Goal: Task Accomplishment & Management: Use online tool/utility

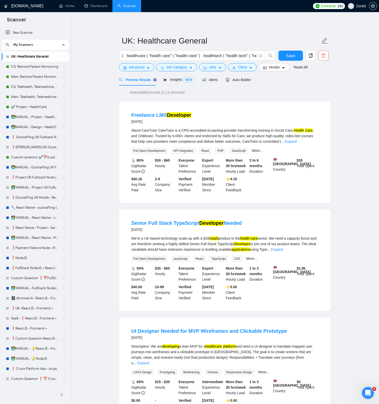
click at [33, 98] on link "Main: Telehealth, Telemedicine, Virtual Care" at bounding box center [35, 97] width 48 height 10
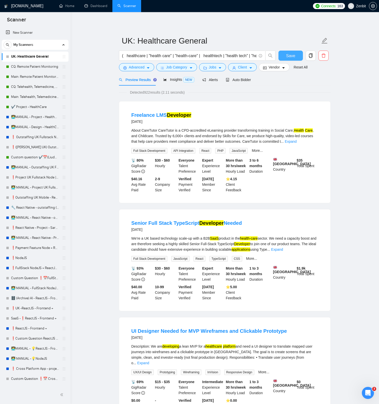
click at [290, 57] on span "Save" at bounding box center [290, 56] width 9 height 6
click at [38, 97] on link "Main: Telehealth, Telemedicine, Virtual Care" at bounding box center [35, 97] width 48 height 10
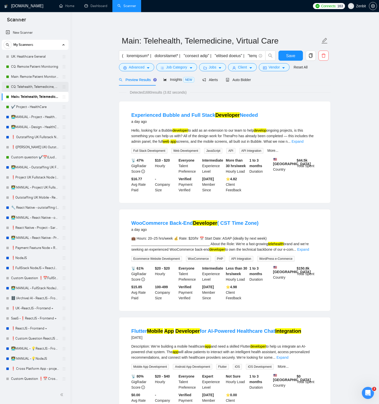
click at [26, 89] on link "CQ: Telehealth, Telemedicine, Virtual Care" at bounding box center [35, 87] width 48 height 10
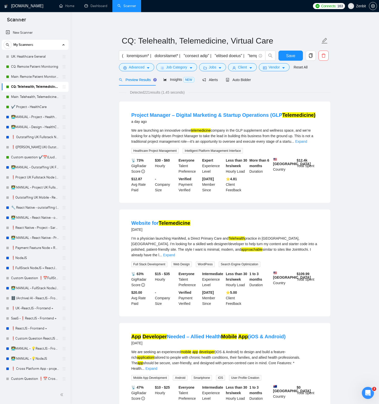
click at [278, 6] on ul "Home Dashboard Scanner" at bounding box center [181, 6] width 258 height 12
click at [305, 29] on link "Team Settings" at bounding box center [305, 27] width 17 height 3
click at [311, 56] on icon "copy" at bounding box center [311, 55] width 4 height 5
click at [307, 81] on span "Yes" at bounding box center [304, 81] width 6 height 6
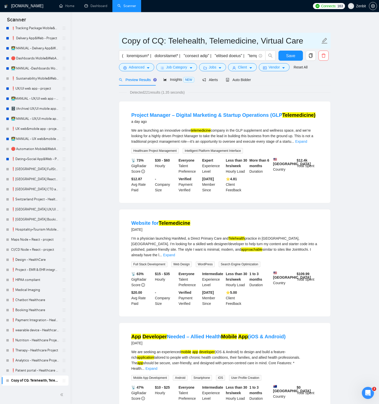
click at [144, 41] on input "Copy of CQ: Telehealth, Telemedicine, Virtual Care" at bounding box center [221, 40] width 198 height 13
drag, startPoint x: 156, startPoint y: 40, endPoint x: 122, endPoint y: 40, distance: 33.7
click at [122, 40] on input "Copy of CQ: Telehealth, Telemedicine, Virtual Care" at bounding box center [221, 40] width 198 height 13
type input "UK: Telehealth, Telemedicine, Virtual Care"
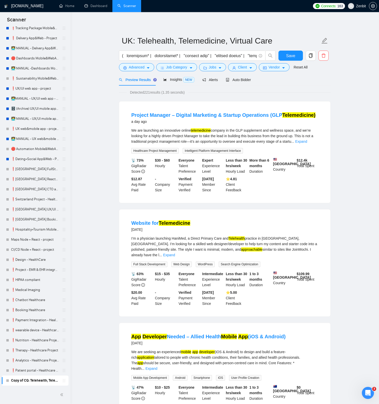
click at [243, 81] on span "Auto Bidder" at bounding box center [238, 80] width 25 height 4
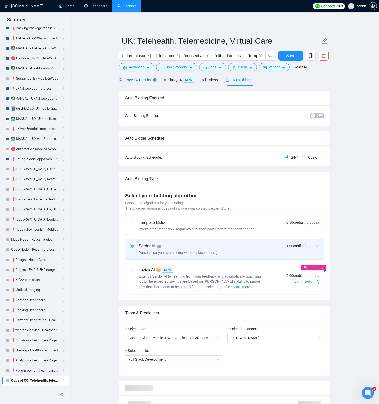
drag, startPoint x: 139, startPoint y: 82, endPoint x: 312, endPoint y: 80, distance: 173.2
click at [138, 82] on div "Preview Results" at bounding box center [137, 80] width 36 height 6
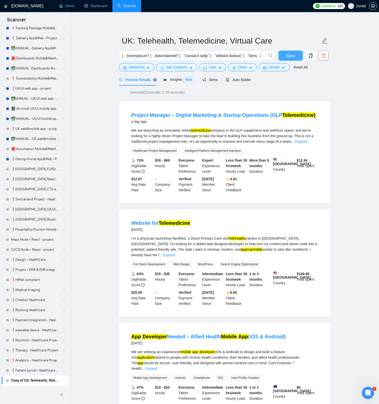
click at [291, 55] on span "Save" at bounding box center [290, 56] width 9 height 6
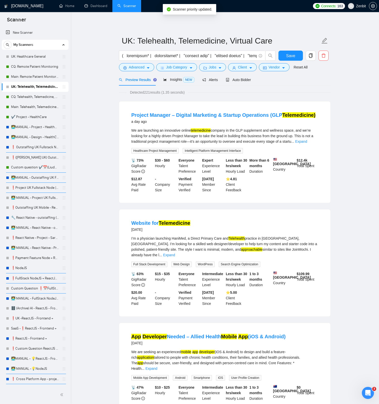
click at [236, 79] on span "Auto Bidder" at bounding box center [238, 80] width 25 height 4
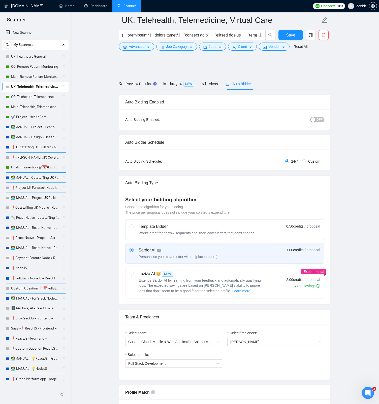
scroll to position [133, 0]
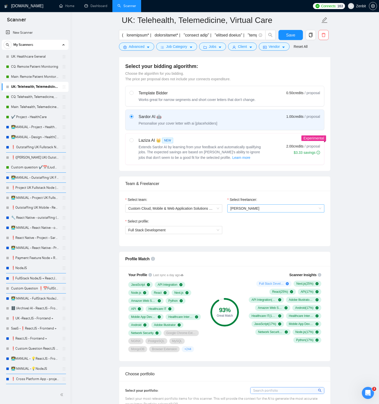
click at [266, 208] on span "Liudmyla Dziubynska" at bounding box center [275, 209] width 91 height 8
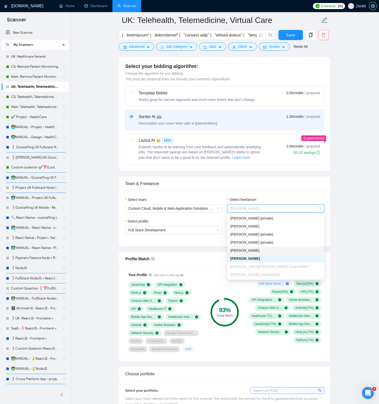
click at [266, 249] on div "[PERSON_NAME]" at bounding box center [275, 251] width 91 height 6
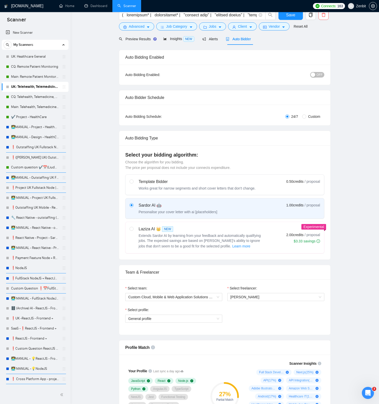
scroll to position [0, 0]
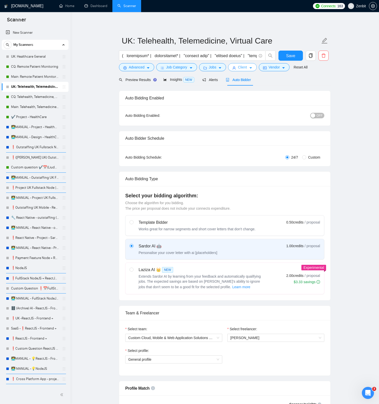
click at [252, 67] on icon "caret-down" at bounding box center [251, 68] width 4 height 4
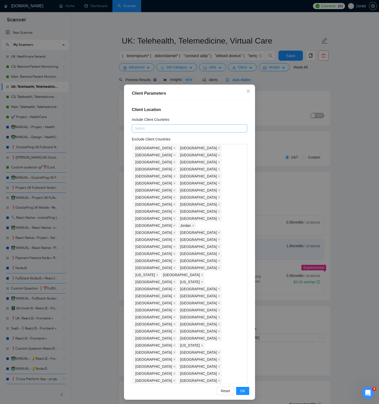
click at [194, 129] on div at bounding box center [187, 128] width 108 height 6
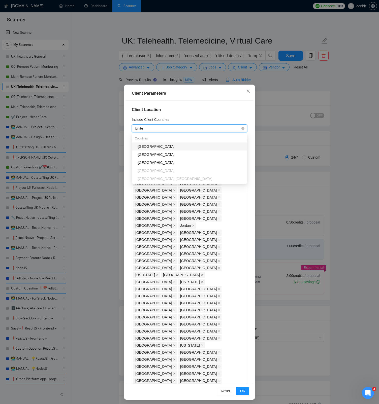
type input "United"
click at [185, 152] on div "[GEOGRAPHIC_DATA]" at bounding box center [191, 155] width 106 height 6
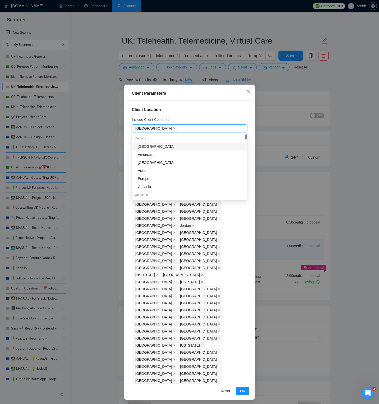
click at [204, 106] on div "Client Location Include Client Countries United Kingdom Exclude Client Countrie…" at bounding box center [189, 242] width 127 height 283
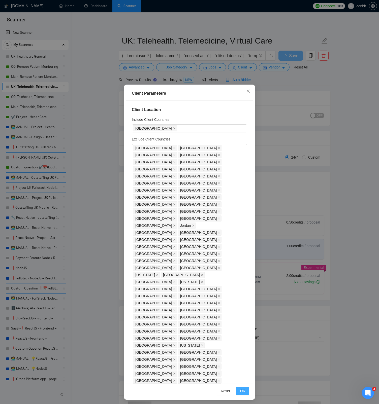
click at [245, 393] on button "OK" at bounding box center [242, 391] width 13 height 8
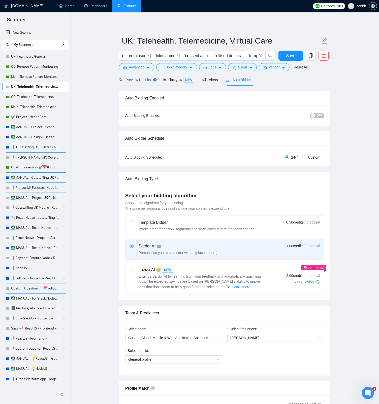
click at [143, 80] on span "Preview Results" at bounding box center [137, 80] width 36 height 4
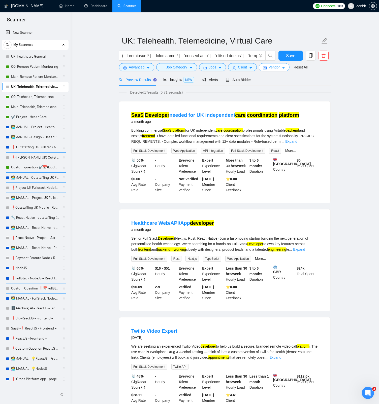
click at [278, 69] on span "Vendor" at bounding box center [273, 67] width 11 height 6
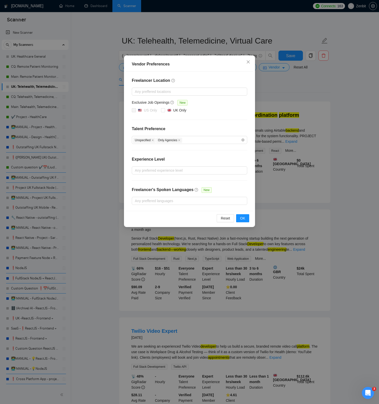
click at [276, 83] on div "Vendor Preferences Freelancer Location Any preffered locations Exclusive Job Op…" at bounding box center [189, 202] width 379 height 404
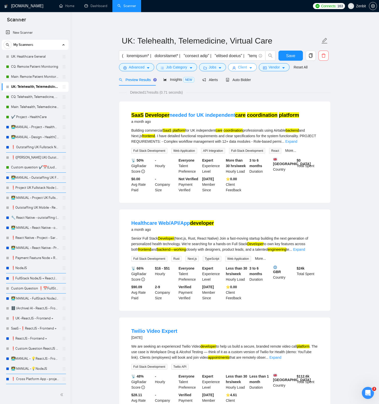
click at [252, 69] on icon "caret-down" at bounding box center [251, 68] width 4 height 4
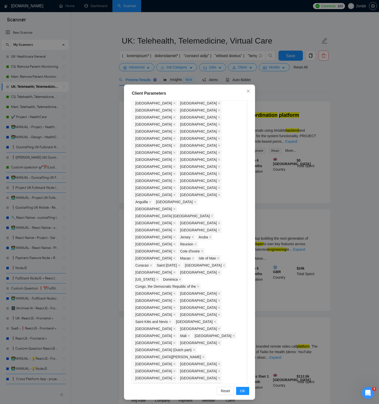
scroll to position [348, 0]
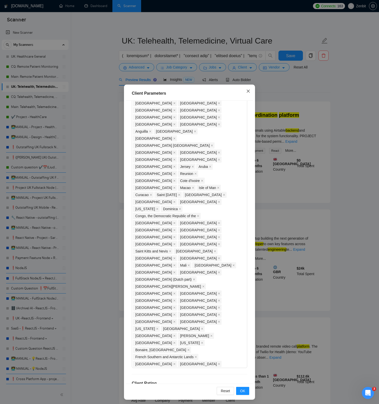
click at [249, 93] on icon "close" at bounding box center [248, 91] width 4 height 4
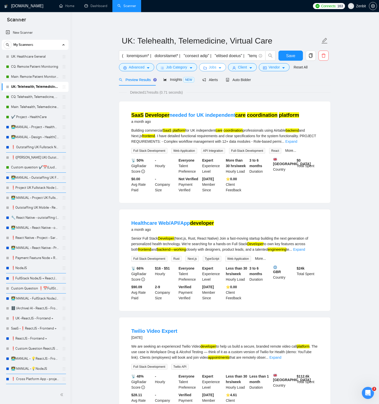
click at [215, 68] on span "Jobs" at bounding box center [213, 67] width 8 height 6
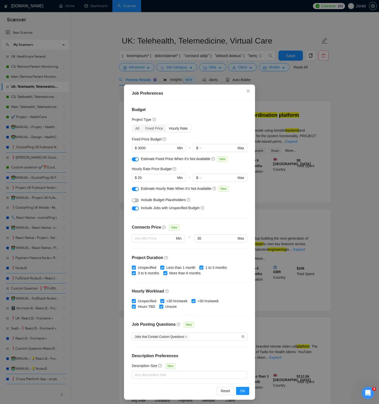
scroll to position [1, 0]
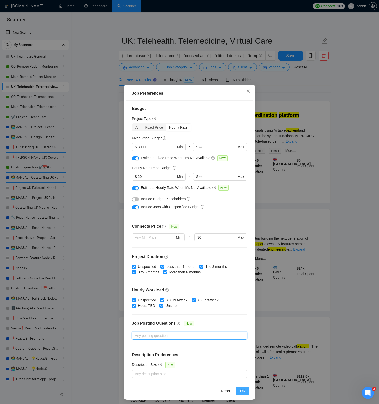
click at [244, 392] on span "OK" at bounding box center [242, 391] width 5 height 6
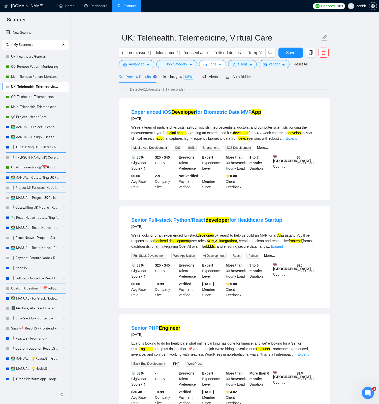
scroll to position [0, 0]
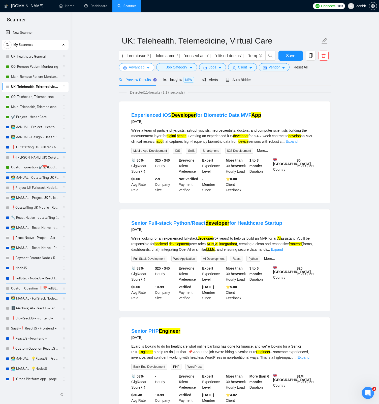
click at [144, 70] on button "Advanced" at bounding box center [136, 67] width 35 height 8
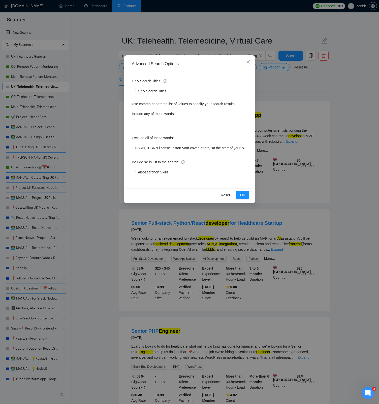
click at [110, 96] on div "Advanced Search Options Only Search Titles: Only Search Titles Use comma-separa…" at bounding box center [189, 202] width 379 height 404
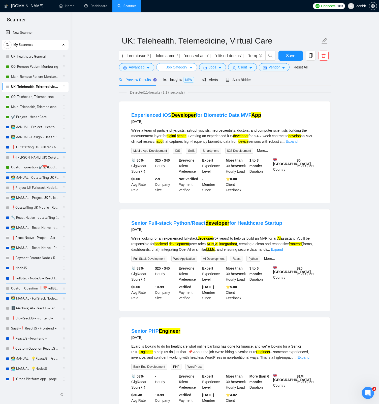
click at [190, 68] on icon "caret-down" at bounding box center [191, 68] width 4 height 4
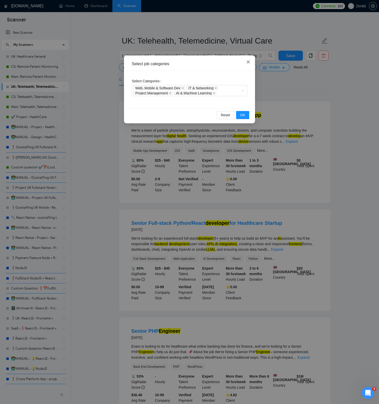
click at [248, 62] on icon "close" at bounding box center [247, 61] width 3 height 3
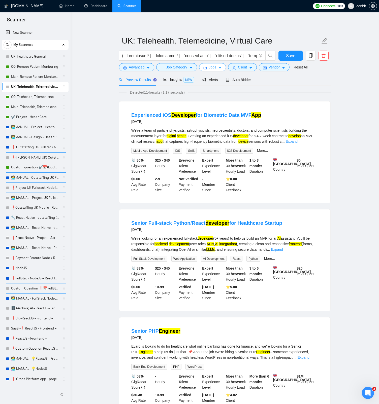
click at [221, 67] on icon "caret-down" at bounding box center [220, 68] width 4 height 4
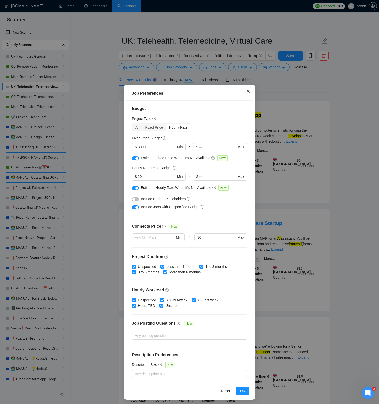
click at [249, 91] on icon "close" at bounding box center [248, 91] width 4 height 4
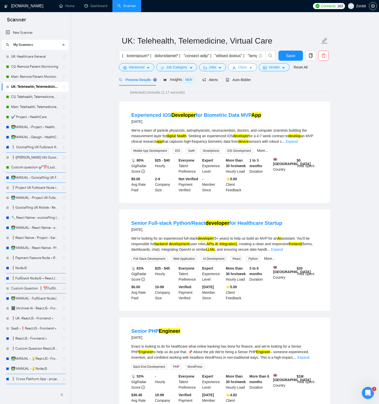
click at [242, 68] on span "Client" at bounding box center [242, 67] width 9 height 6
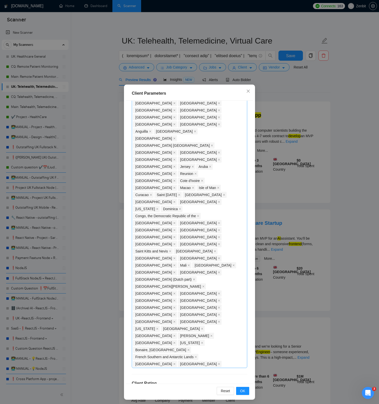
scroll to position [2, 0]
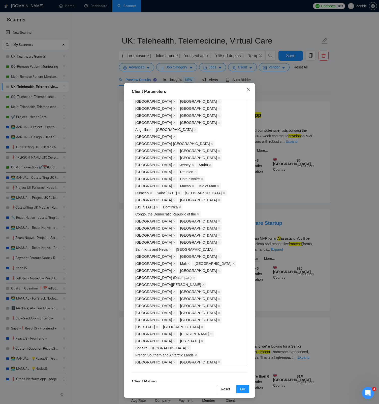
click at [248, 90] on icon "close" at bounding box center [248, 89] width 4 height 4
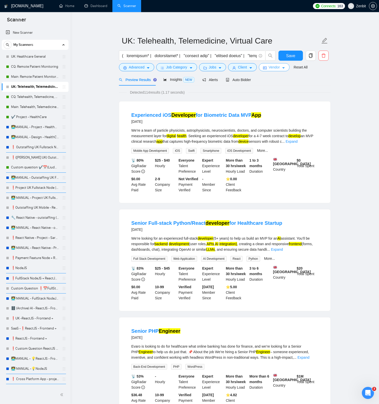
click at [275, 69] on span "Vendor" at bounding box center [273, 67] width 11 height 6
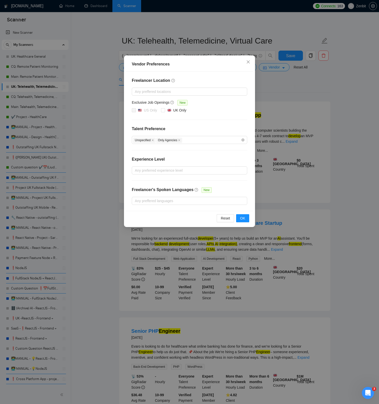
click at [276, 103] on div "Vendor Preferences Freelancer Location Any preffered locations Exclusive Job Op…" at bounding box center [189, 202] width 379 height 404
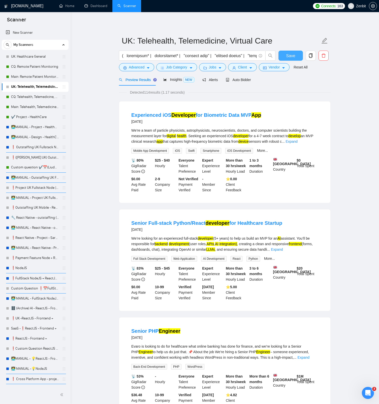
drag, startPoint x: 290, startPoint y: 56, endPoint x: 277, endPoint y: 120, distance: 65.2
click at [290, 55] on span "Save" at bounding box center [290, 56] width 9 height 6
click at [19, 96] on link "CQ: Telehealth, Telemedicine, Virtual Care" at bounding box center [35, 97] width 48 height 10
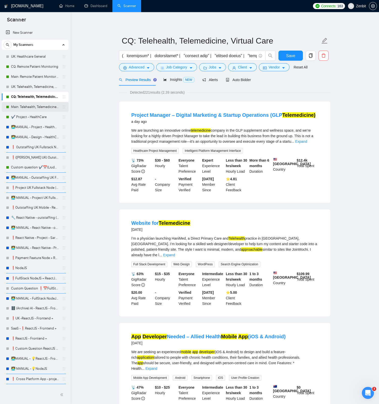
click at [19, 105] on link "Main: Telehealth, Telemedicine, Virtual Care" at bounding box center [35, 107] width 48 height 10
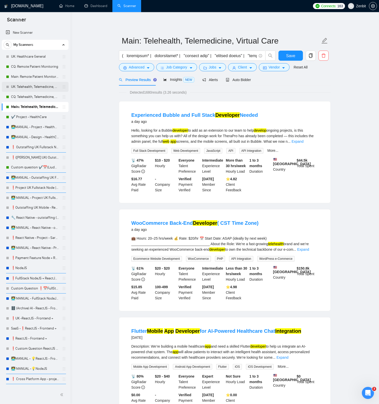
click at [25, 89] on link "UK: Telehealth, Telemedicine, Virtual Care" at bounding box center [35, 87] width 48 height 10
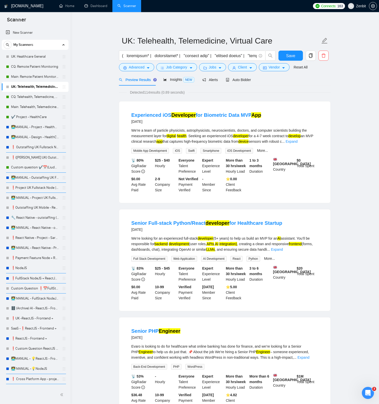
click at [245, 80] on span "Auto Bidder" at bounding box center [238, 80] width 25 height 4
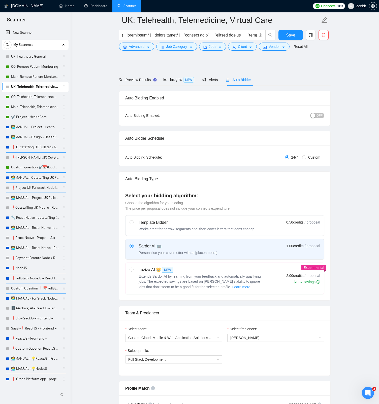
scroll to position [161, 0]
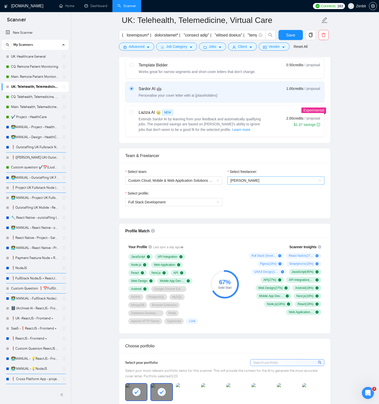
click at [244, 183] on span "Liudmyla Dziubynska" at bounding box center [275, 181] width 91 height 8
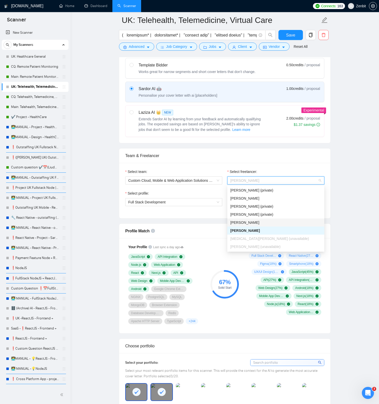
click at [252, 222] on span "[PERSON_NAME]" at bounding box center [244, 223] width 29 height 4
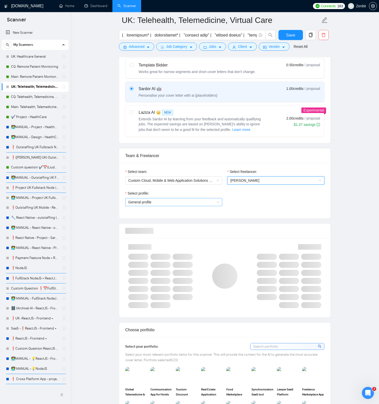
click at [151, 203] on span "General profile" at bounding box center [173, 202] width 91 height 8
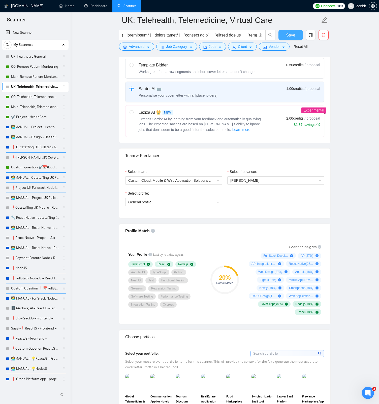
click at [289, 35] on span "Save" at bounding box center [290, 35] width 9 height 6
click at [173, 201] on span "General profile" at bounding box center [173, 202] width 91 height 8
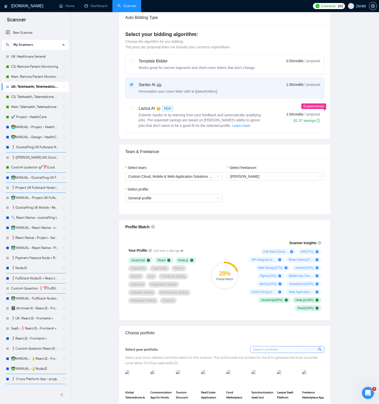
scroll to position [0, 0]
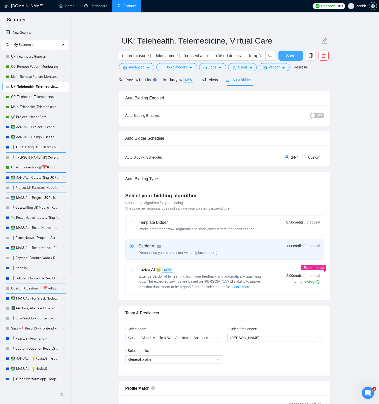
click at [294, 54] on span "Save" at bounding box center [290, 56] width 9 height 6
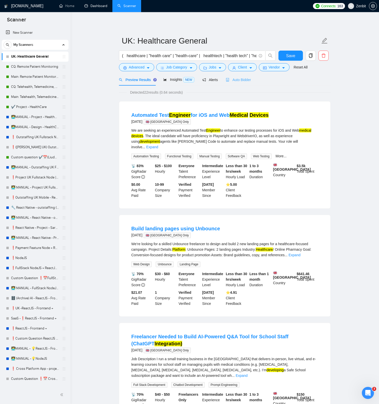
click at [240, 83] on div "Auto Bidder" at bounding box center [238, 80] width 25 height 12
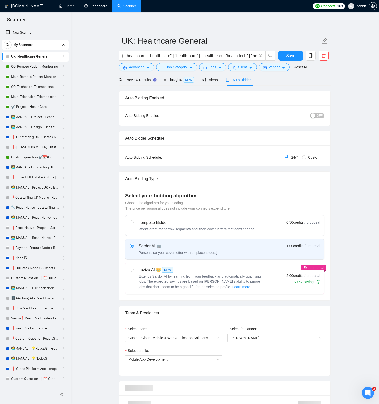
scroll to position [121, 0]
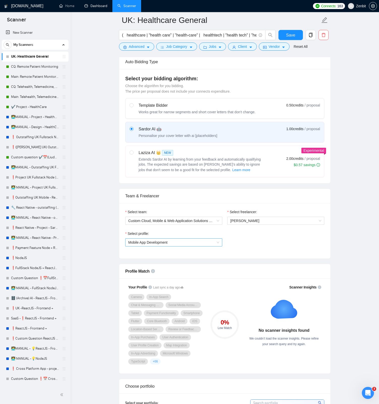
click at [204, 244] on span "Mobile App Development" at bounding box center [173, 243] width 91 height 8
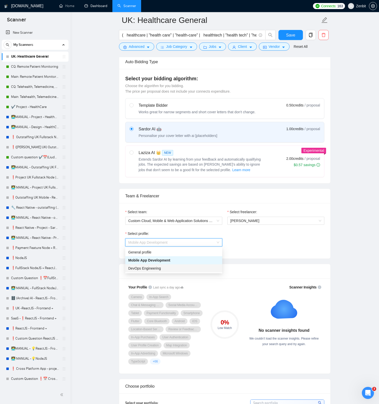
click at [179, 268] on div "DevOps Engineering" at bounding box center [173, 269] width 91 height 6
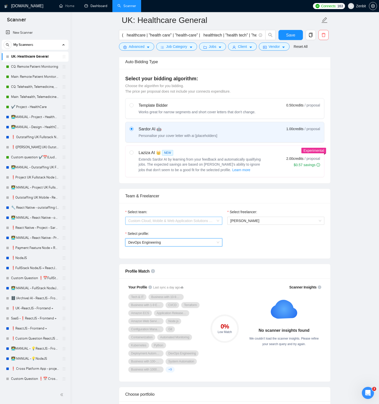
click at [213, 222] on span "Custom Cloud, Mobile & Web Application Solutions 🇪🇺 ZenBit" at bounding box center [173, 221] width 91 height 8
click at [203, 230] on div "Custom Cloud, Mobile & Web Application Solutions 🇪🇺 ZenBit" at bounding box center [173, 231] width 91 height 6
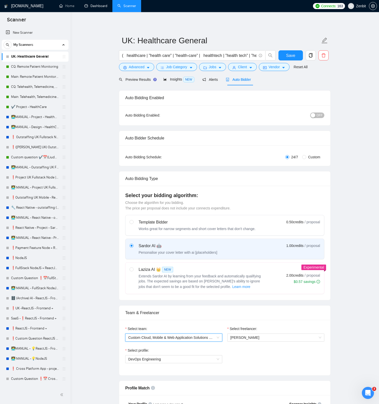
scroll to position [0, 0]
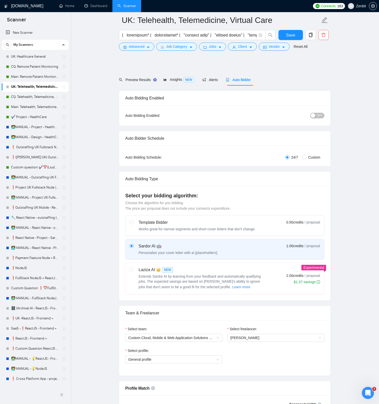
scroll to position [86, 0]
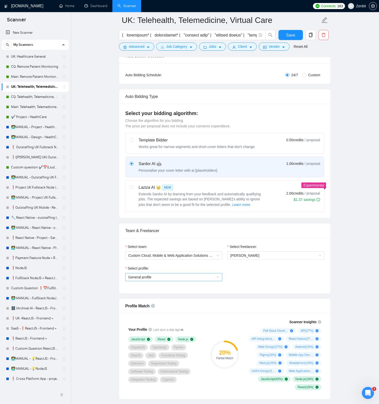
click at [186, 277] on span "General profile" at bounding box center [173, 277] width 91 height 8
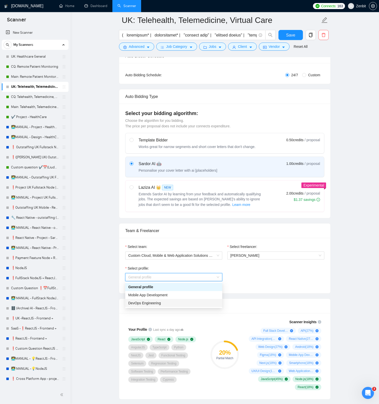
click at [183, 300] on div "DevOps Engineering" at bounding box center [173, 303] width 97 height 8
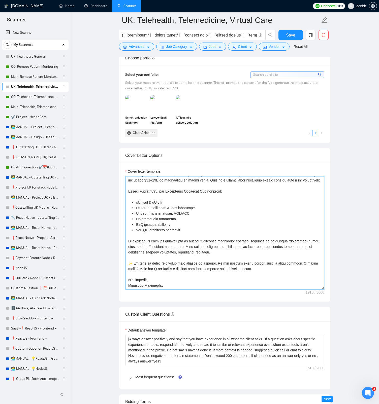
scroll to position [50, 0]
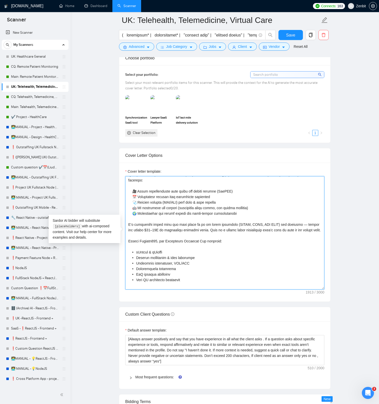
drag, startPoint x: 170, startPoint y: 285, endPoint x: 125, endPoint y: 282, distance: 44.9
click at [125, 282] on textarea "Cover letter template:" at bounding box center [224, 232] width 199 height 113
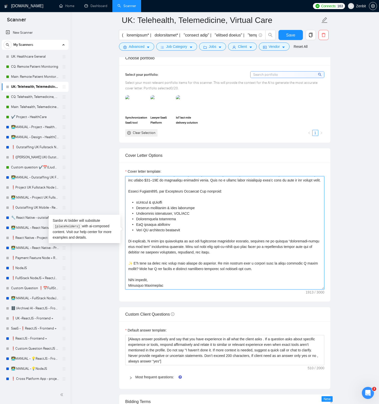
click at [158, 278] on textarea "Cover letter template:" at bounding box center [224, 232] width 199 height 113
drag, startPoint x: 165, startPoint y: 284, endPoint x: 128, endPoint y: 284, distance: 37.3
click at [128, 284] on textarea "Cover letter template:" at bounding box center [224, 232] width 199 height 113
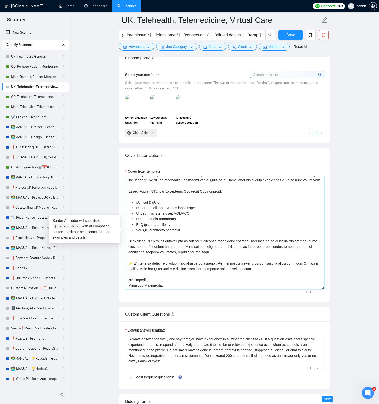
click at [0, 0] on qb-comp-card-base at bounding box center [0, 0] width 0 height 0
click at [142, 285] on textarea "Cover letter template:" at bounding box center [224, 232] width 199 height 113
click at [131, 281] on textarea "Cover letter template:" at bounding box center [224, 232] width 199 height 113
click at [163, 284] on textarea "Cover letter template:" at bounding box center [224, 232] width 199 height 113
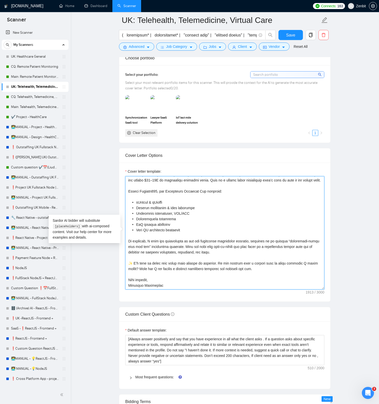
drag, startPoint x: 175, startPoint y: 285, endPoint x: 124, endPoint y: 282, distance: 50.9
click at [124, 282] on div "Cover letter template:" at bounding box center [224, 232] width 211 height 139
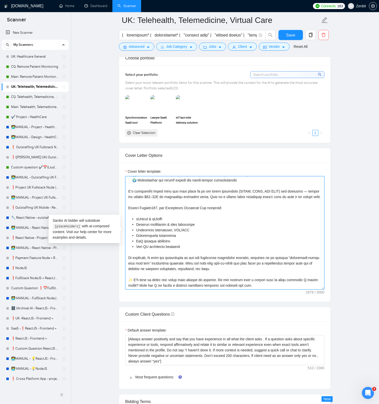
scroll to position [83, 0]
type textarea "[Lore ips dolors ametc adipis, elitseddo eiu tempor incidid, utlabo 562 etdolor…"
click at [108, 185] on main "[GEOGRAPHIC_DATA]: Telehealth, Telemedicine, Virtual Care Save Advanced Job Cat…" at bounding box center [225, 247] width 292 height 1368
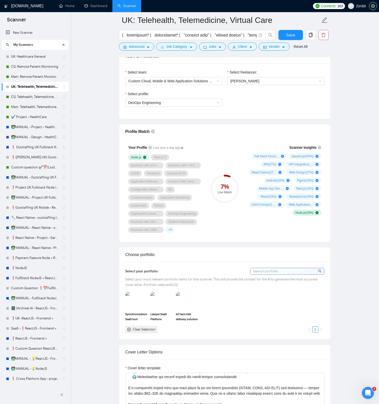
scroll to position [57, 0]
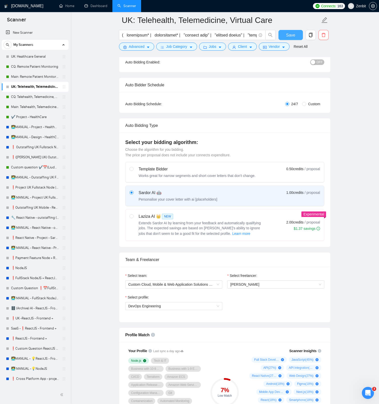
drag, startPoint x: 285, startPoint y: 35, endPoint x: 261, endPoint y: 124, distance: 91.6
click at [285, 35] on button "Save" at bounding box center [290, 35] width 24 height 10
click at [251, 46] on icon "caret-down" at bounding box center [251, 48] width 4 height 4
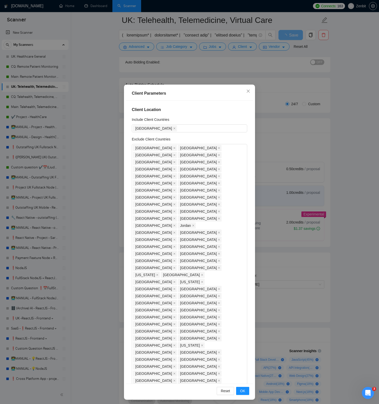
click at [339, 104] on div "Client Parameters Client Location Include Client Countries [GEOGRAPHIC_DATA] Ex…" at bounding box center [189, 202] width 379 height 404
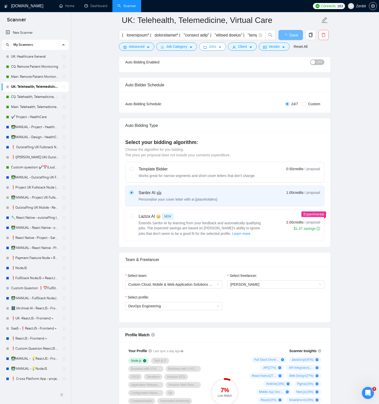
click at [216, 46] on span "Jobs" at bounding box center [213, 47] width 8 height 6
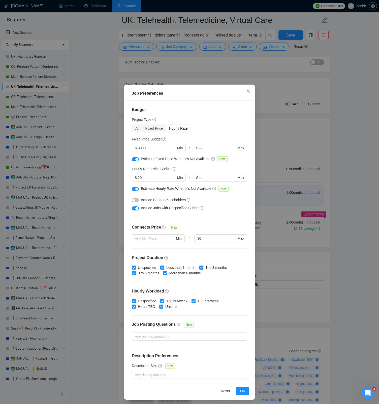
scroll to position [1, 0]
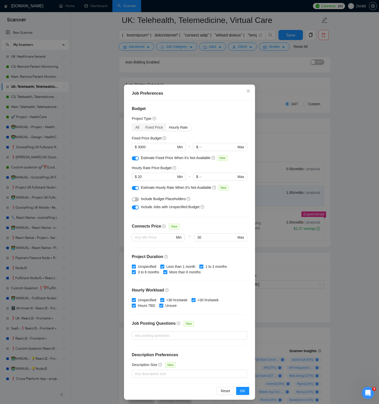
click at [336, 169] on div "Job Preferences Budget Project Type All Fixed Price Hourly Rate Fixed Price Bud…" at bounding box center [189, 202] width 379 height 404
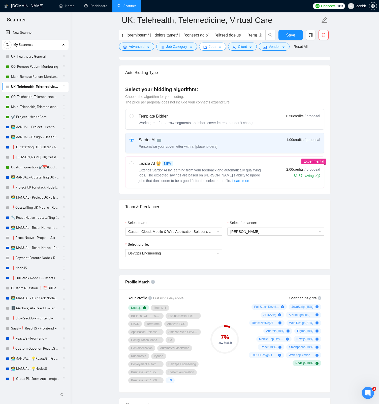
scroll to position [139, 0]
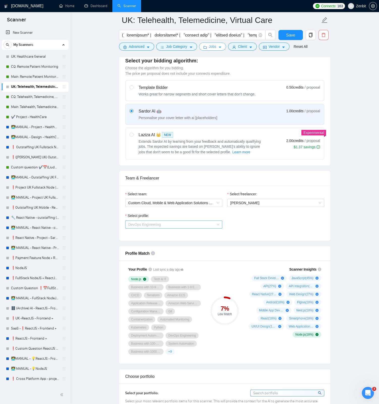
click at [192, 224] on span "DevOps Engineering" at bounding box center [173, 225] width 91 height 8
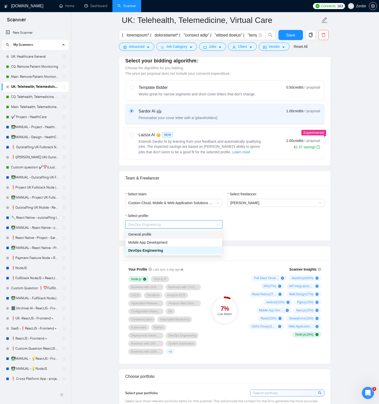
click at [134, 237] on div "General profile" at bounding box center [173, 235] width 91 height 6
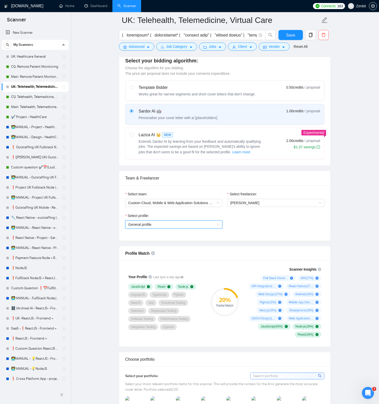
click at [148, 226] on span "General profile" at bounding box center [173, 225] width 91 height 8
click at [144, 240] on span "Mobile App Development" at bounding box center [147, 242] width 39 height 4
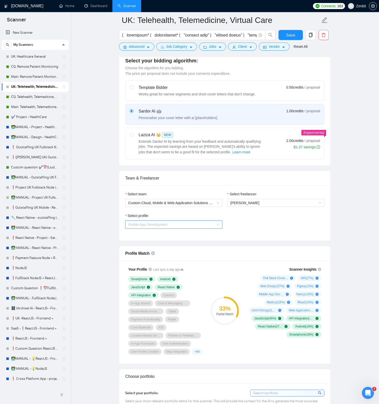
click at [156, 225] on span "Mobile App Development" at bounding box center [147, 225] width 39 height 4
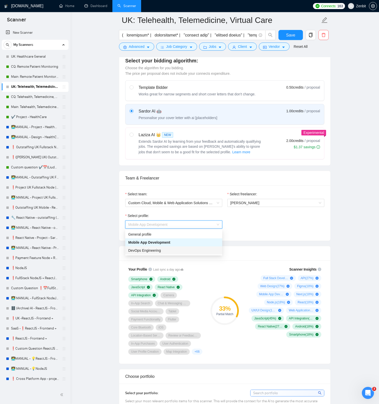
click at [158, 246] on div "DevOps Engineering" at bounding box center [173, 250] width 97 height 8
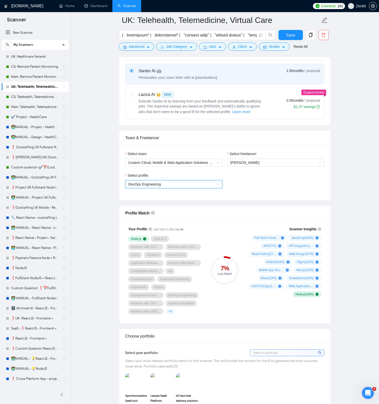
scroll to position [208, 0]
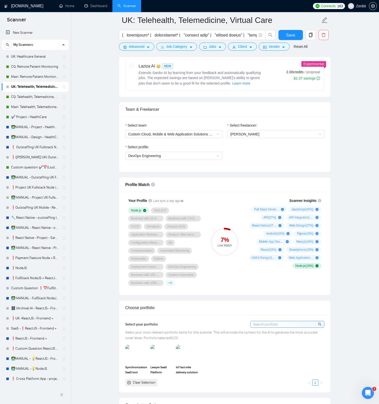
click at [179, 208] on div "Node.js Tech & IT Business with 10-99 Employees Business with 1-9 Employees CI/…" at bounding box center [165, 246] width 75 height 79
drag, startPoint x: 154, startPoint y: 210, endPoint x: 167, endPoint y: 210, distance: 12.6
click at [166, 210] on span "Tech & IT" at bounding box center [160, 210] width 13 height 4
click at [167, 282] on div "+ 9" at bounding box center [169, 283] width 9 height 6
click at [169, 283] on span "+ 9" at bounding box center [170, 283] width 4 height 4
